Goal: Task Accomplishment & Management: Complete application form

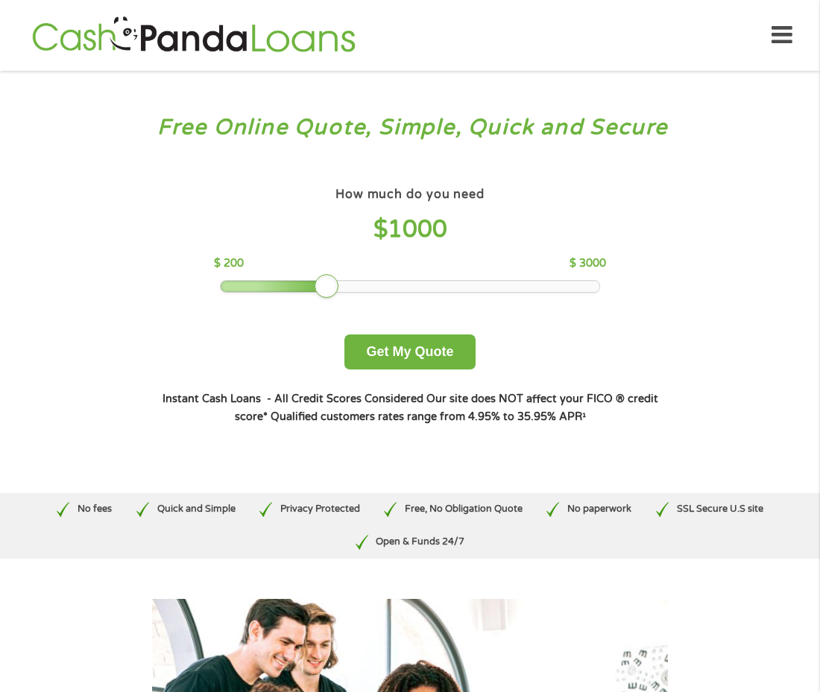
click at [400, 284] on div at bounding box center [410, 286] width 379 height 10
click at [408, 284] on div at bounding box center [410, 286] width 379 height 10
click at [418, 283] on div at bounding box center [410, 286] width 379 height 10
click at [432, 283] on div at bounding box center [410, 286] width 379 height 10
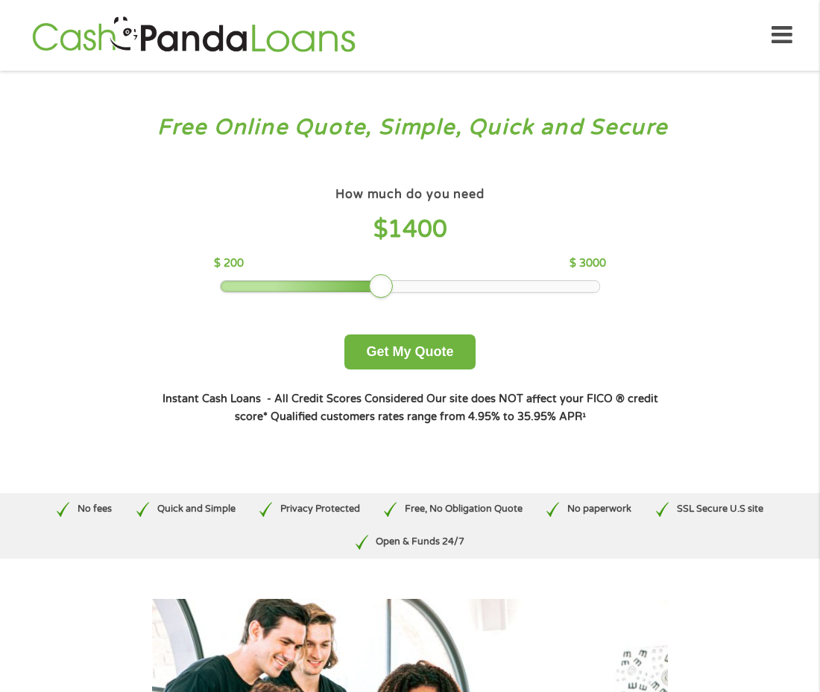
click at [434, 286] on div at bounding box center [410, 286] width 379 height 10
click at [452, 285] on div at bounding box center [410, 286] width 379 height 10
click at [465, 287] on div at bounding box center [410, 286] width 379 height 10
click at [472, 286] on div at bounding box center [410, 286] width 379 height 10
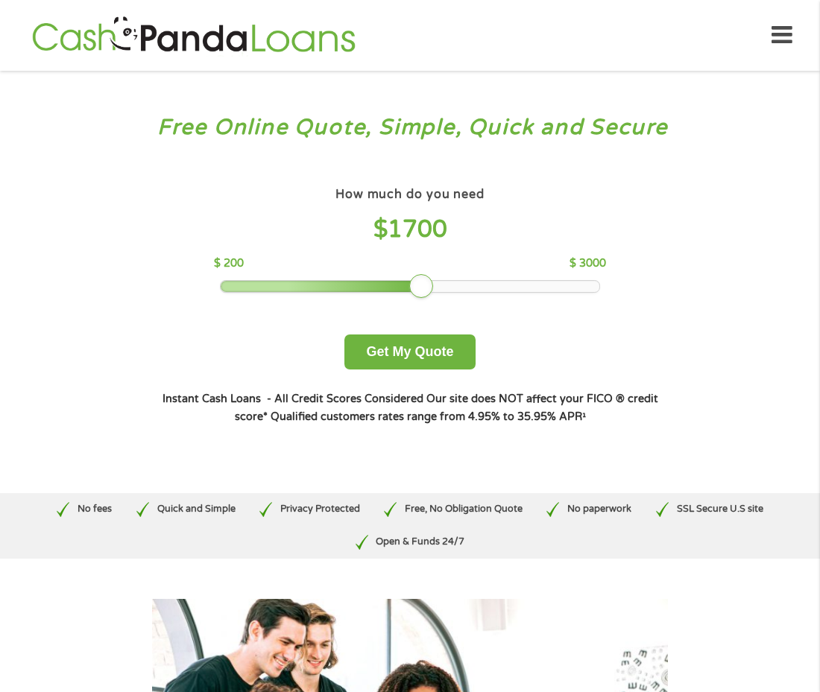
click at [481, 286] on div at bounding box center [410, 286] width 379 height 10
click at [486, 286] on div at bounding box center [410, 286] width 379 height 10
click at [491, 285] on div at bounding box center [410, 286] width 379 height 10
click at [491, 282] on div at bounding box center [410, 286] width 379 height 10
drag, startPoint x: 436, startPoint y: 282, endPoint x: 491, endPoint y: 277, distance: 55.3
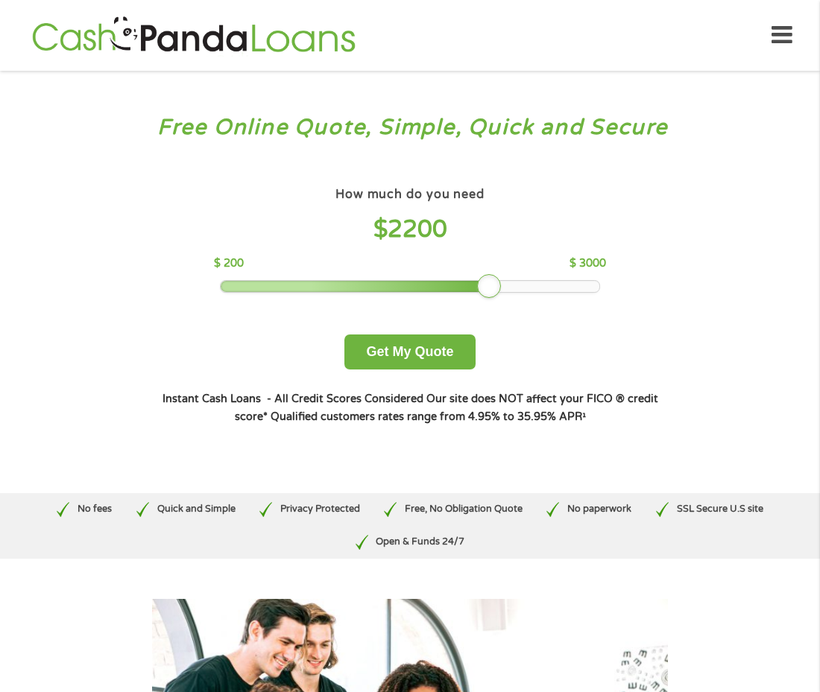
click at [491, 277] on div at bounding box center [489, 286] width 24 height 24
click at [425, 349] on button "Get My Quote" at bounding box center [409, 352] width 130 height 35
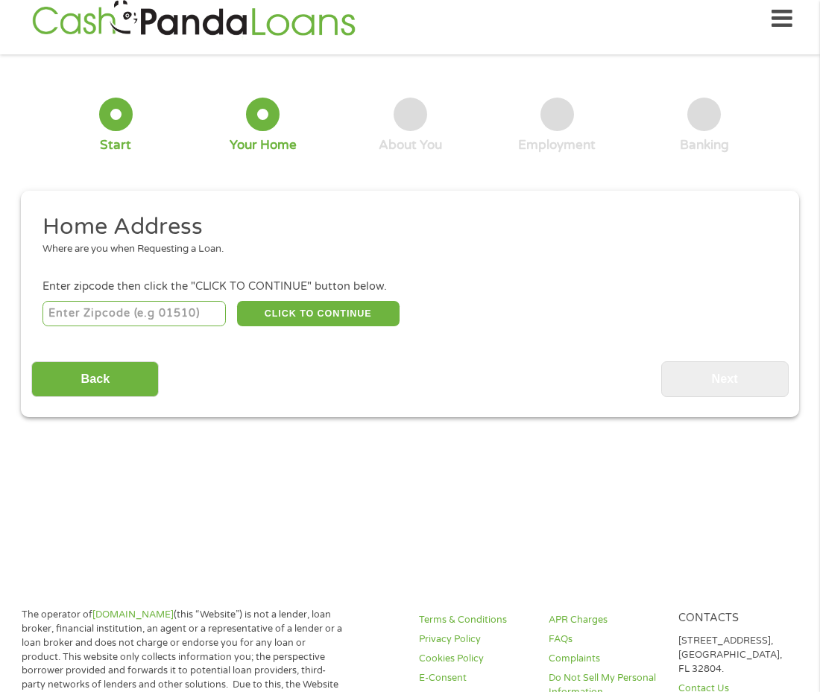
click at [196, 320] on input "number" at bounding box center [134, 313] width 184 height 25
type input "93728"
click at [284, 311] on button "CLICK TO CONTINUE" at bounding box center [318, 313] width 162 height 25
type input "93728"
type input "[GEOGRAPHIC_DATA]"
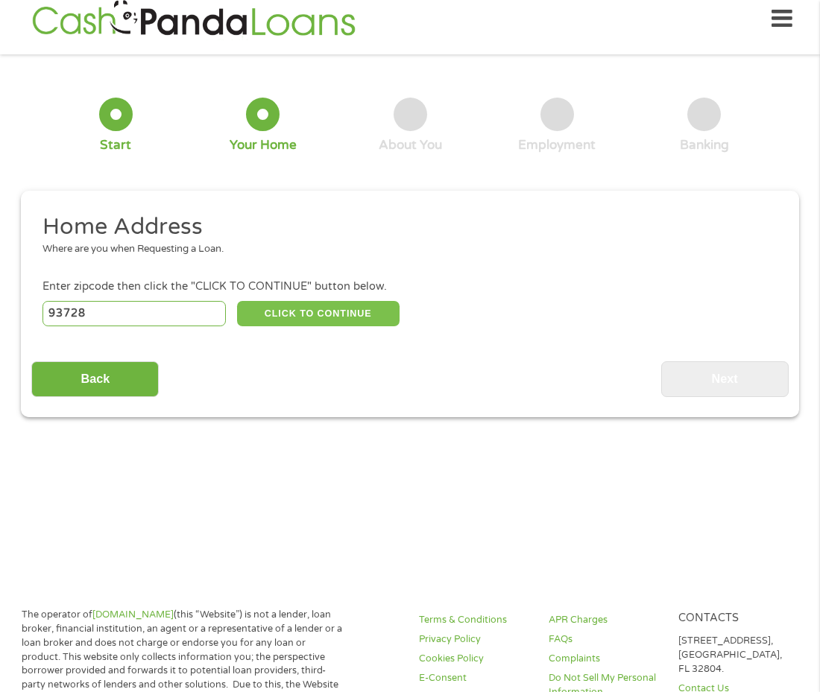
select select "[US_STATE]"
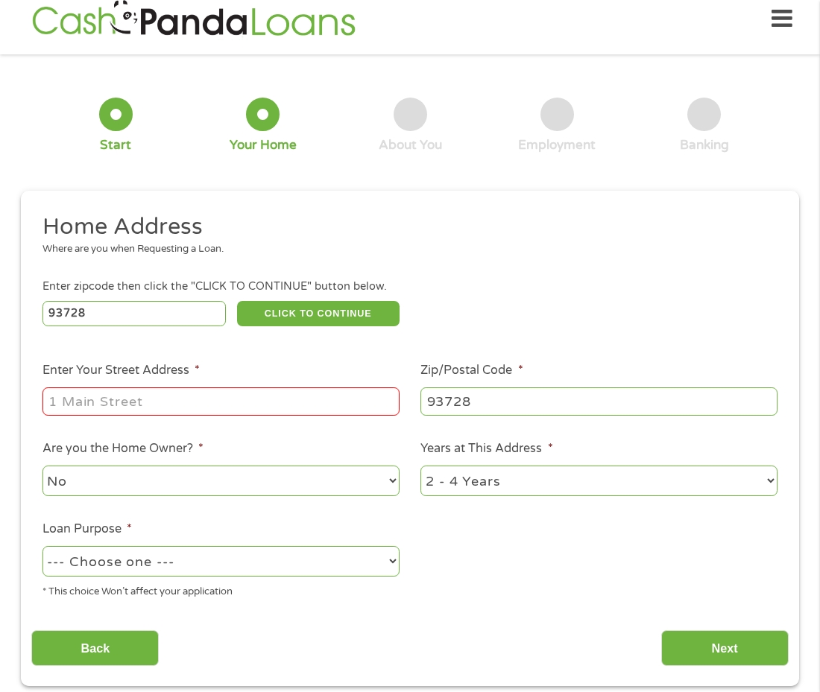
click at [264, 400] on input "Enter Your Street Address *" at bounding box center [220, 401] width 357 height 28
type input "[STREET_ADDRESS]"
click at [487, 533] on ul "Home Address Where are you when Requesting a Loan. Enter zipcode then click the…" at bounding box center [409, 411] width 756 height 398
click at [376, 563] on select "--- Choose one --- Pay Bills Debt Consolidation Home Improvement Major Purchase…" at bounding box center [220, 561] width 357 height 31
select select "paybills"
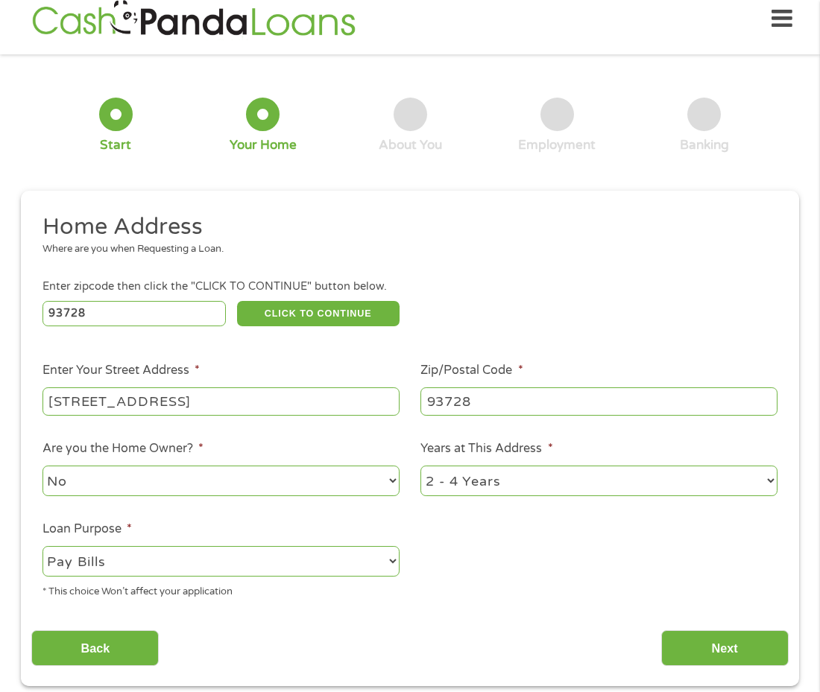
click at [42, 548] on select "--- Choose one --- Pay Bills Debt Consolidation Home Improvement Major Purchase…" at bounding box center [220, 561] width 357 height 31
click at [575, 481] on select "1 Year or less 1 - 2 Years 2 - 4 Years Over 4 Years" at bounding box center [598, 481] width 357 height 31
select select "60months"
click at [420, 467] on select "1 Year or less 1 - 2 Years 2 - 4 Years Over 4 Years" at bounding box center [598, 481] width 357 height 31
click at [707, 645] on input "Next" at bounding box center [724, 648] width 127 height 37
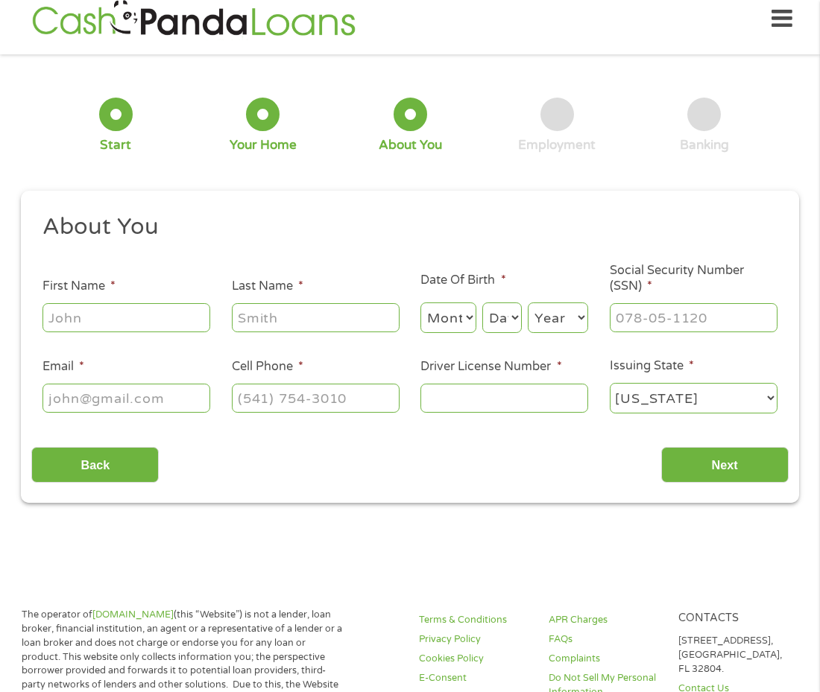
scroll to position [15, 0]
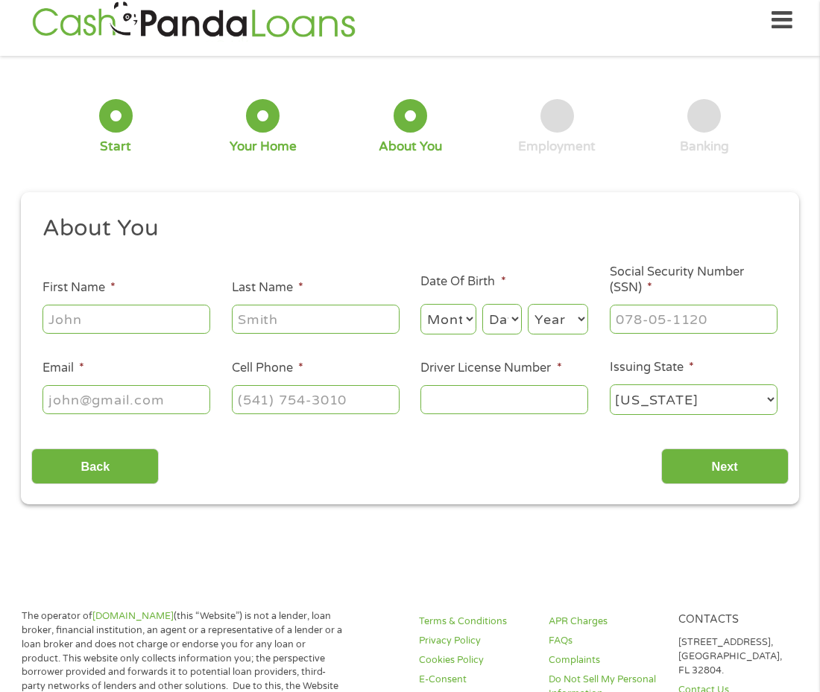
click at [123, 317] on input "First Name *" at bounding box center [126, 319] width 168 height 28
type input "[PERSON_NAME]"
click at [297, 326] on input "Last Name *" at bounding box center [316, 319] width 168 height 28
type input "[PERSON_NAME]"
click at [457, 317] on select "Month 1 2 3 4 5 6 7 8 9 10 11 12" at bounding box center [448, 319] width 56 height 31
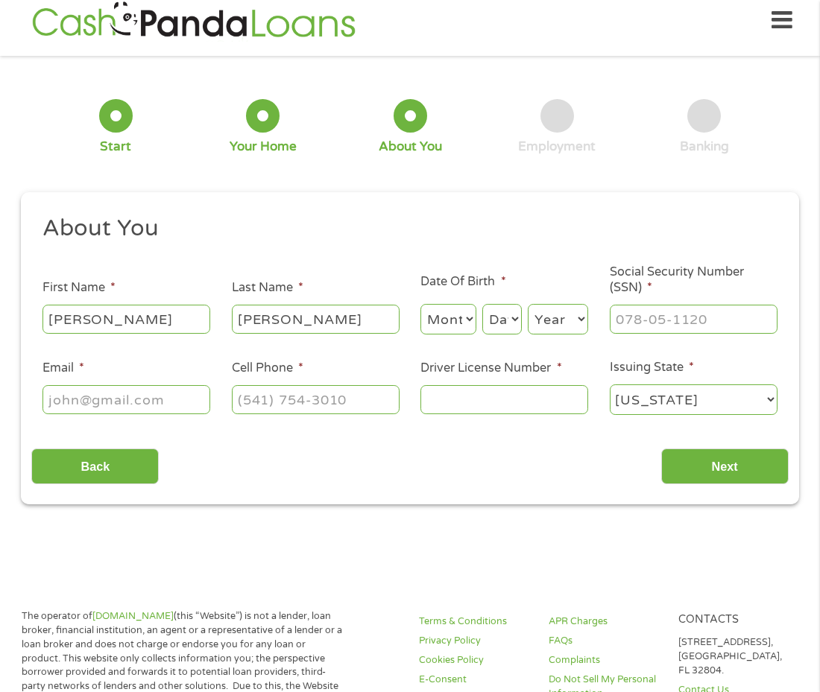
select select "11"
click at [420, 304] on select "Month 1 2 3 4 5 6 7 8 9 10 11 12" at bounding box center [448, 319] width 56 height 31
click at [503, 325] on select "Day 1 2 3 4 5 6 7 8 9 10 11 12 13 14 15 16 17 18 19 20 21 22 23 24 25 26 27 28 …" at bounding box center [501, 319] width 39 height 31
select select "17"
click at [483, 304] on select "Day 1 2 3 4 5 6 7 8 9 10 11 12 13 14 15 16 17 18 19 20 21 22 23 24 25 26 27 28 …" at bounding box center [501, 319] width 39 height 31
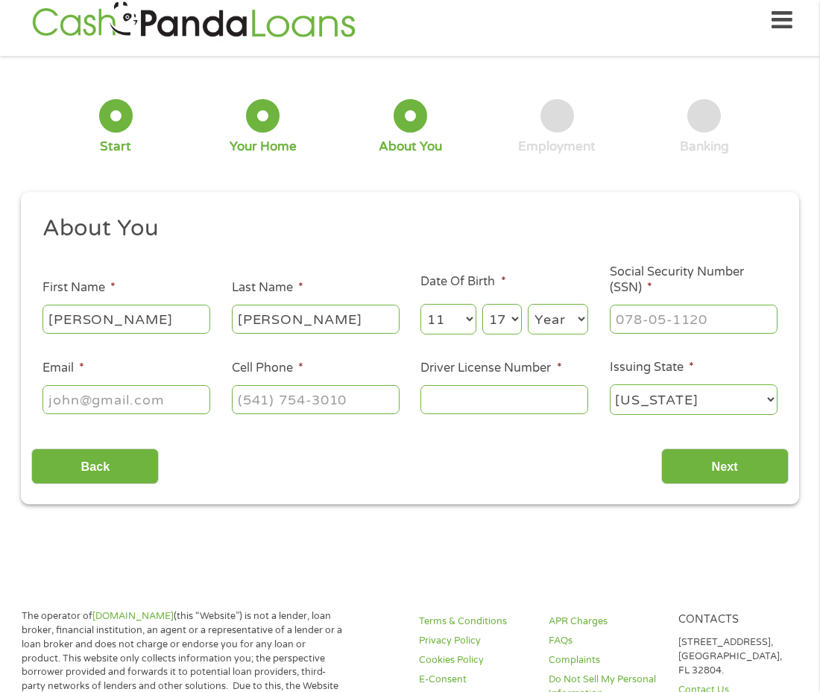
click at [549, 317] on select "Year [DATE] 2006 2005 2004 2003 2002 2001 2000 1999 1998 1997 1996 1995 1994 19…" at bounding box center [558, 319] width 60 height 31
select select "1975"
click at [528, 304] on select "Year [DATE] 2006 2005 2004 2003 2002 2001 2000 1999 1998 1997 1996 1995 1994 19…" at bounding box center [558, 319] width 60 height 31
click at [638, 320] on input "___-__-____" at bounding box center [693, 319] width 168 height 28
type input "552-65-8131"
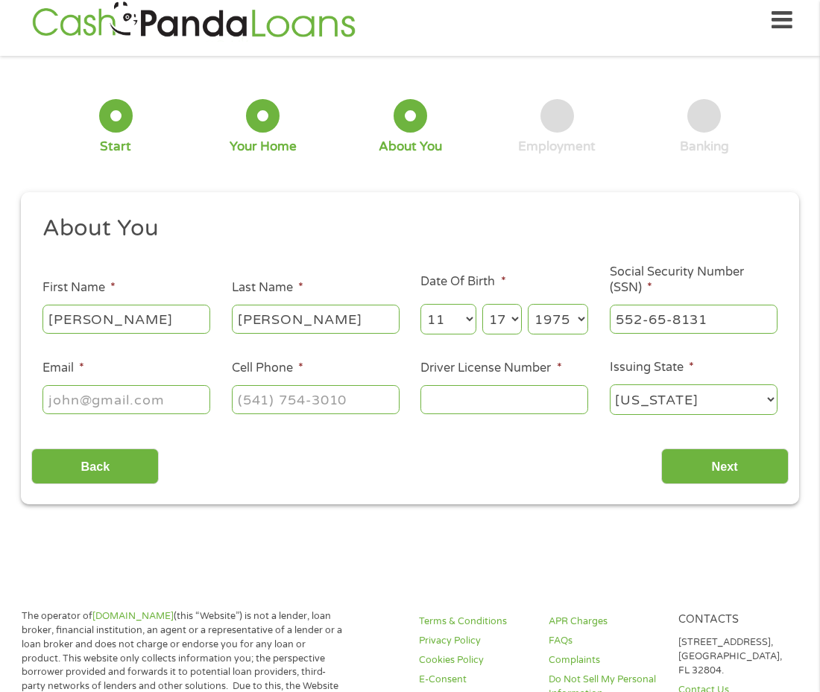
click at [176, 396] on input "Email *" at bounding box center [126, 399] width 168 height 28
type input "[EMAIL_ADDRESS][DOMAIN_NAME]"
click at [263, 401] on input "(___) ___-____" at bounding box center [316, 399] width 168 height 28
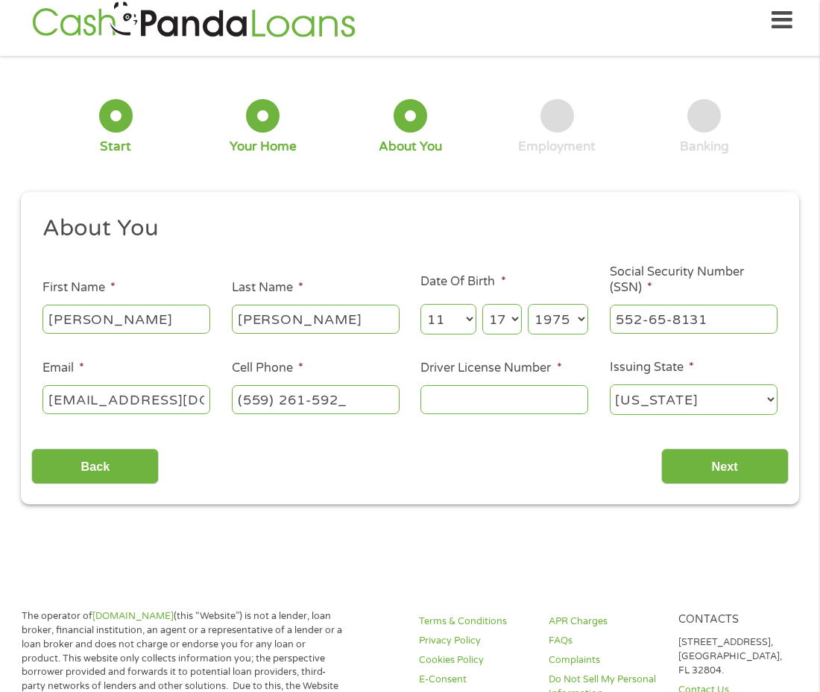
type input "[PHONE_NUMBER]"
click at [434, 405] on input "Driver License Number *" at bounding box center [504, 399] width 168 height 28
type input "B5307782"
click at [558, 457] on div "Back Next" at bounding box center [409, 460] width 756 height 47
click at [752, 460] on input "Next" at bounding box center [724, 467] width 127 height 37
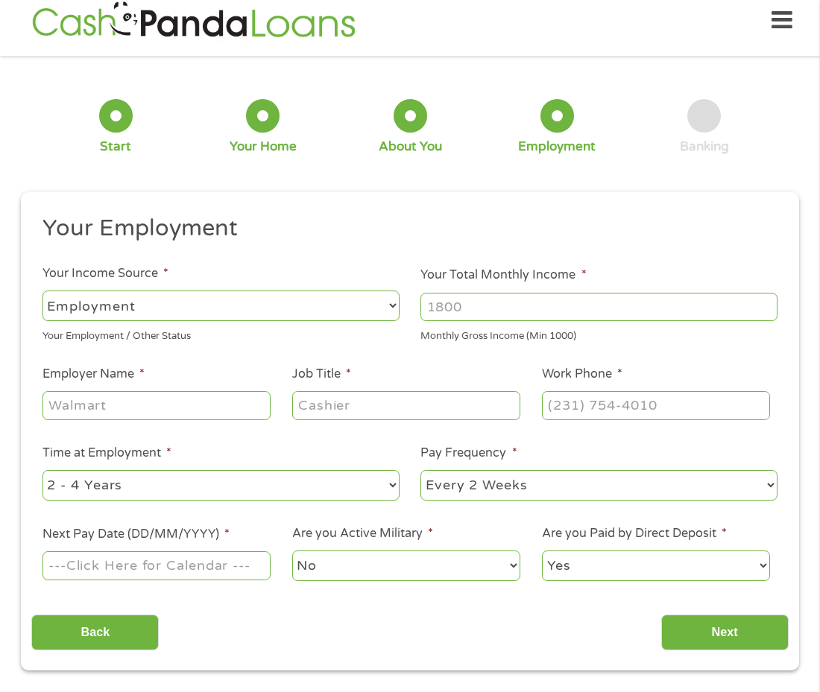
click at [497, 305] on input "Your Total Monthly Income *" at bounding box center [598, 307] width 357 height 28
type input "2000"
click at [241, 408] on input "Employer Name *" at bounding box center [156, 405] width 228 height 28
type input "Signal"
click at [282, 436] on ul "Your Employment Your Income Source * --- Choose one --- Employment [DEMOGRAPHIC…" at bounding box center [409, 404] width 756 height 381
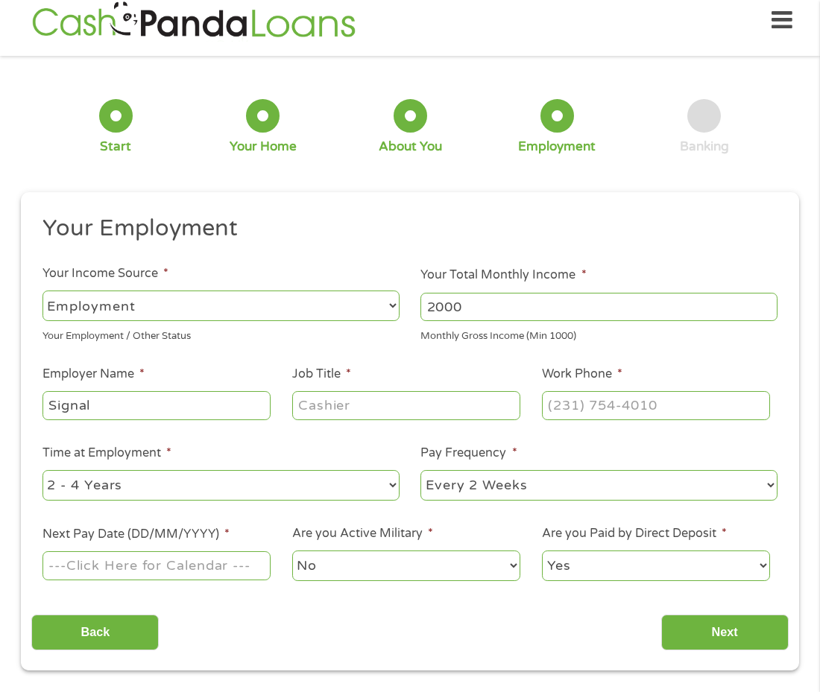
click at [321, 408] on input "Job Title *" at bounding box center [406, 405] width 228 height 28
type input "Security Guard"
click at [580, 409] on input "(___) ___-____" at bounding box center [656, 405] width 228 height 28
type input "[PHONE_NUMBER]"
click at [380, 481] on select "--- Choose one --- 1 Year or less 1 - 2 Years 2 - 4 Years Over 4 Years" at bounding box center [220, 485] width 357 height 31
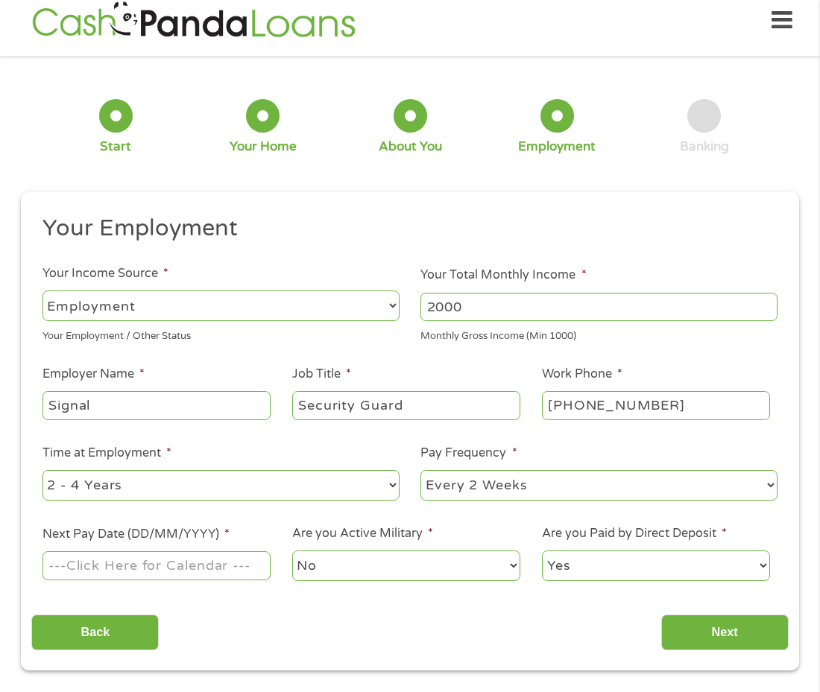
select select "24months"
click at [42, 470] on select "--- Choose one --- 1 Year or less 1 - 2 Years 2 - 4 Years Over 4 Years" at bounding box center [220, 485] width 357 height 31
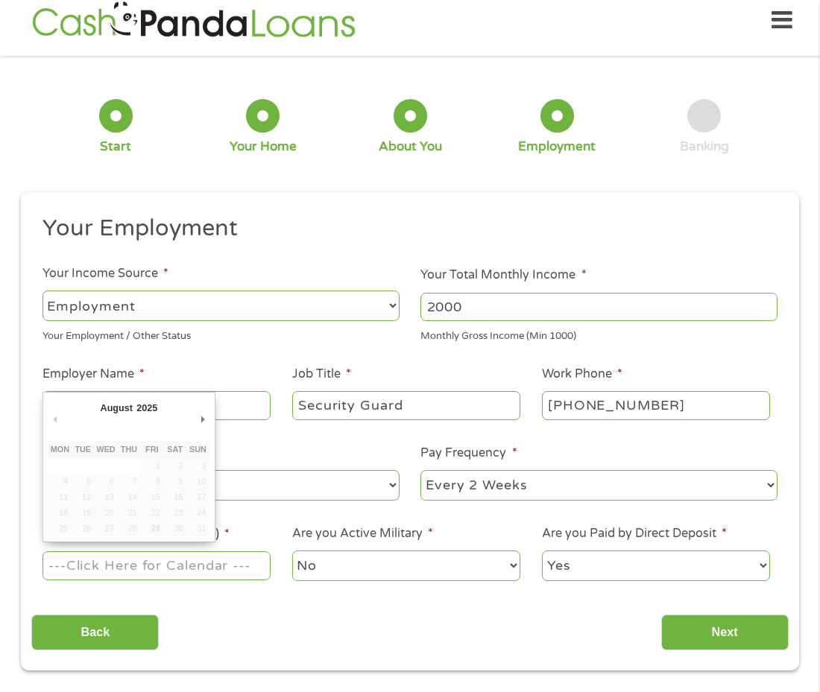
click at [246, 571] on input "Next Pay Date (DD/MM/YYYY) *" at bounding box center [156, 565] width 228 height 28
type input "[DATE]"
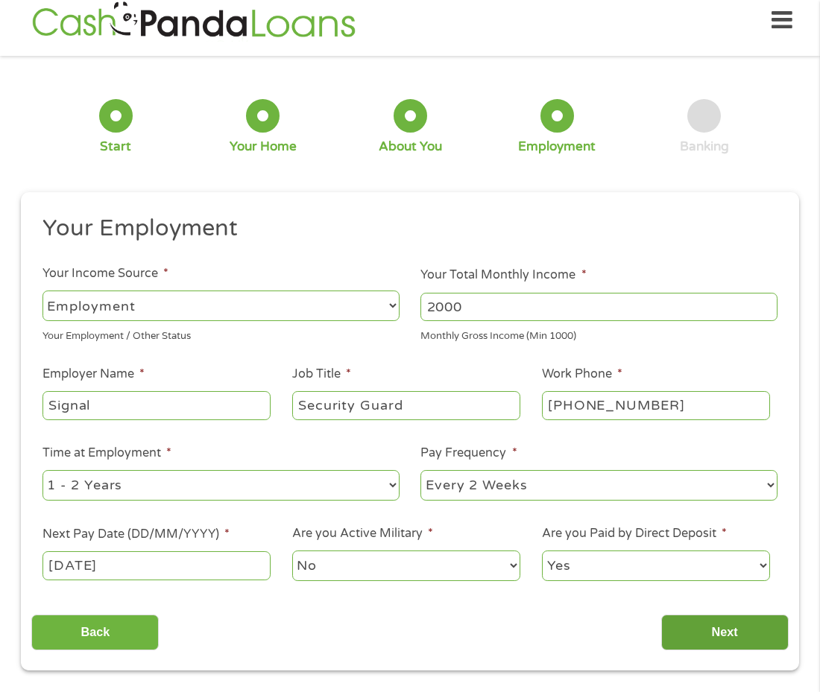
click at [698, 637] on input "Next" at bounding box center [724, 633] width 127 height 37
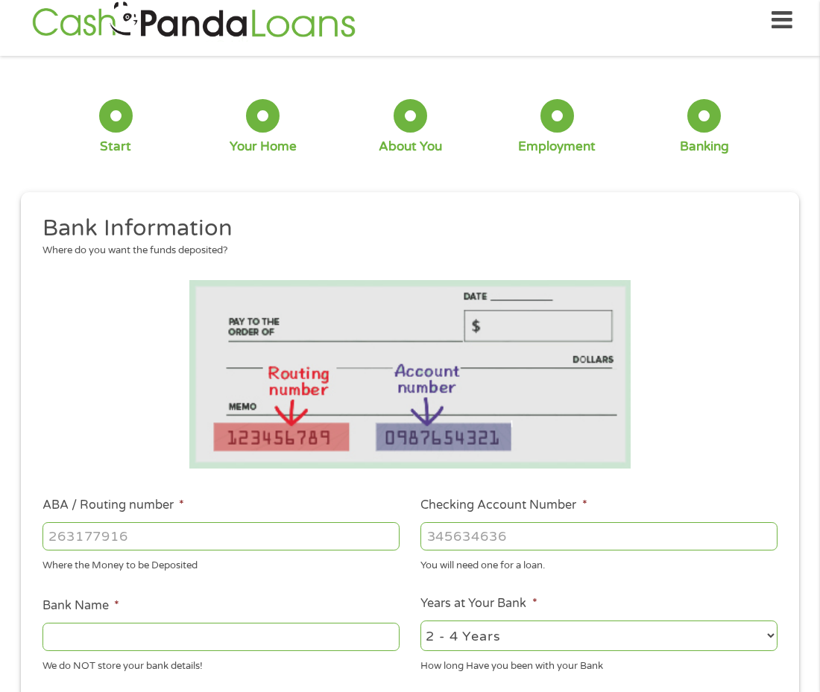
click at [176, 538] on input "ABA / Routing number *" at bounding box center [220, 536] width 357 height 28
type input "321172594"
type input "EDUCATIONAL EMPLOYEES CREDIT UNION"
type input "321172594"
click at [448, 537] on input "Checking Account Number *" at bounding box center [598, 536] width 357 height 28
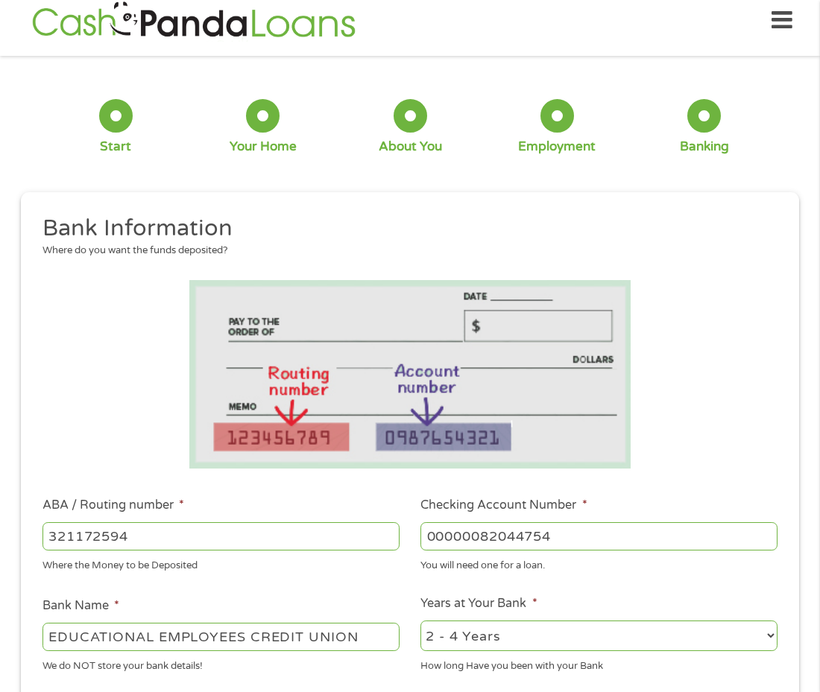
type input "00000082044754"
click at [587, 598] on li "Years at Your Bank * 2 - 4 Years 6 - 12 Months 1 - 2 Years Over 4 Years How lon…" at bounding box center [599, 634] width 379 height 79
click at [660, 630] on select "2 - 4 Years 6 - 12 Months 1 - 2 Years Over 4 Years" at bounding box center [598, 636] width 357 height 31
select select "60months"
click at [420, 621] on select "2 - 4 Years 6 - 12 Months 1 - 2 Years Over 4 Years" at bounding box center [598, 636] width 357 height 31
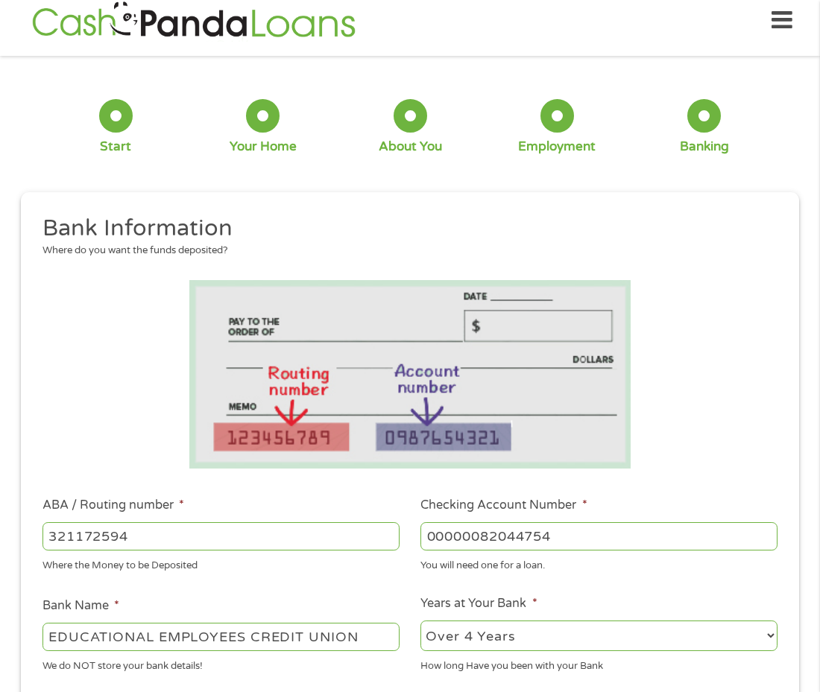
click at [570, 638] on select "2 - 4 Years 6 - 12 Months 1 - 2 Years Over 4 Years" at bounding box center [598, 636] width 357 height 31
click at [381, 600] on li "Bank Name * EDUCATIONAL EMPLOYEES CREDIT UNION We do NOT store your bank detail…" at bounding box center [220, 635] width 379 height 77
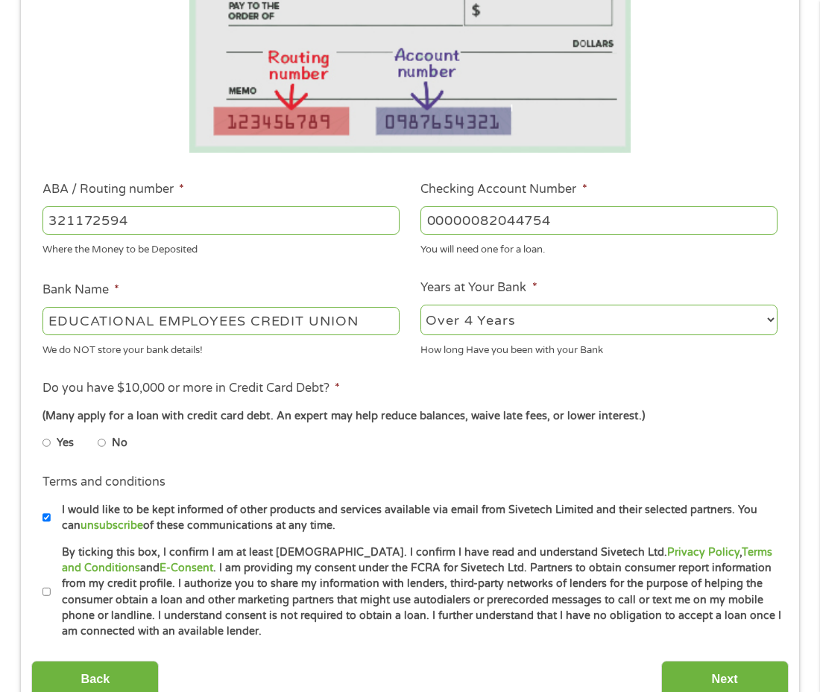
scroll to position [373, 0]
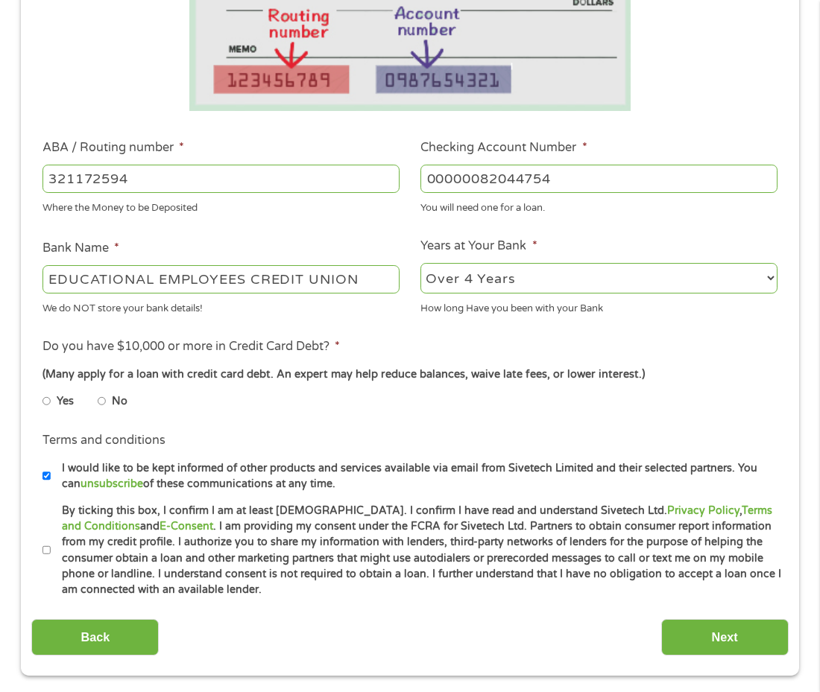
click at [101, 400] on input "No" at bounding box center [102, 402] width 9 height 24
radio input "true"
click at [224, 402] on ul "Yes No" at bounding box center [219, 404] width 355 height 34
click at [46, 551] on input "By ticking this box, I confirm I am at least [DEMOGRAPHIC_DATA]. I confirm I ha…" at bounding box center [46, 551] width 9 height 24
checkbox input "true"
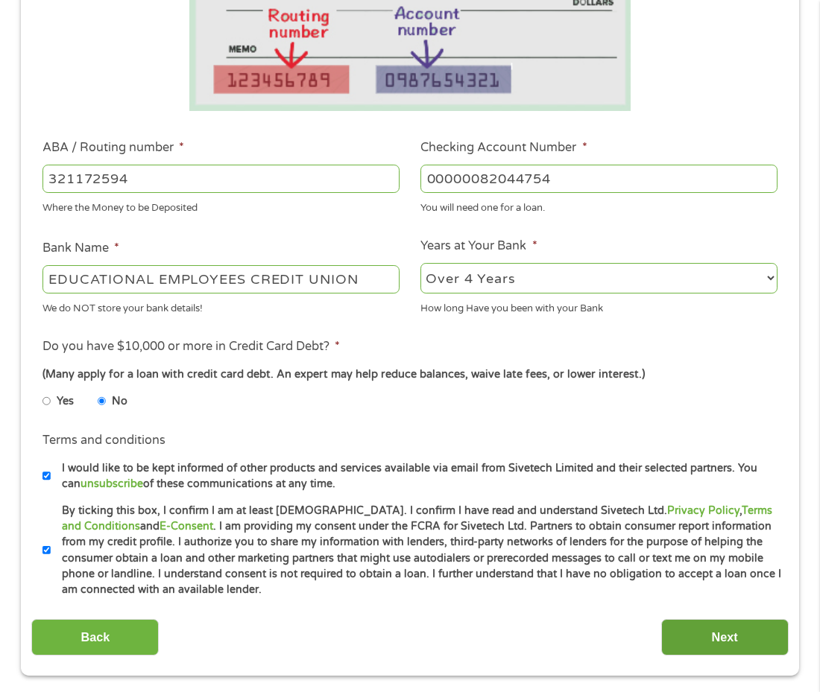
click at [694, 630] on input "Next" at bounding box center [724, 637] width 127 height 37
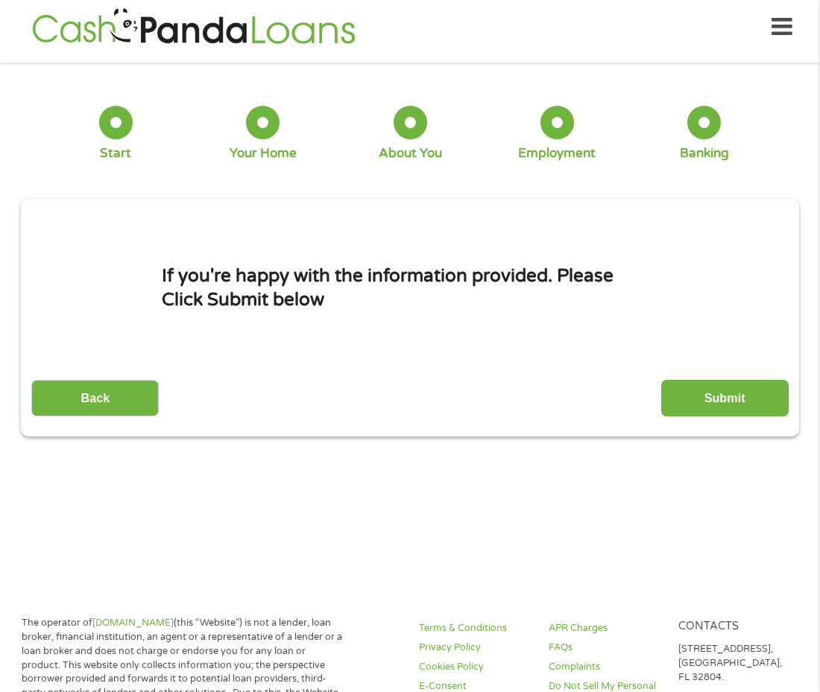
scroll to position [0, 0]
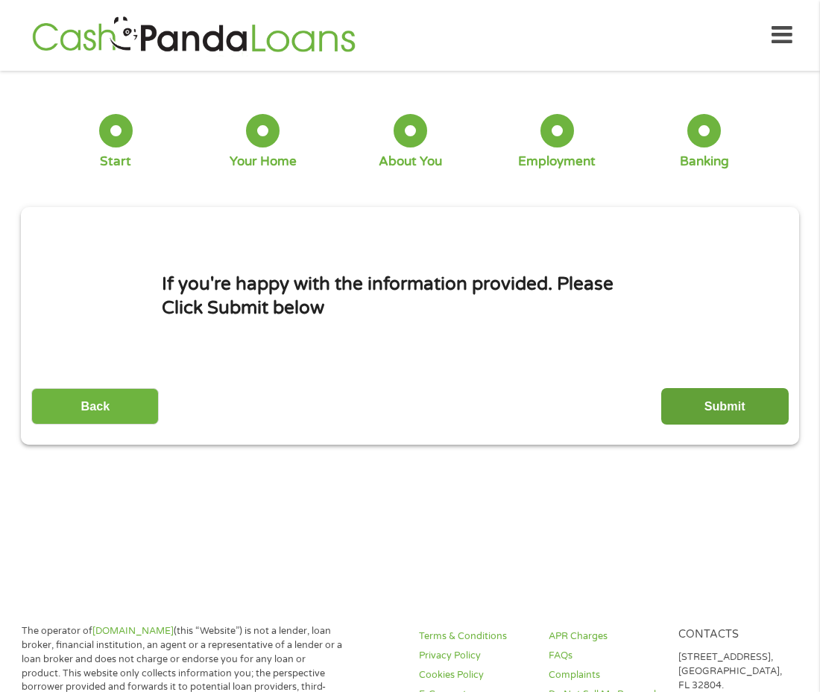
click at [744, 406] on input "Submit" at bounding box center [724, 406] width 127 height 37
